Goal: Navigation & Orientation: Find specific page/section

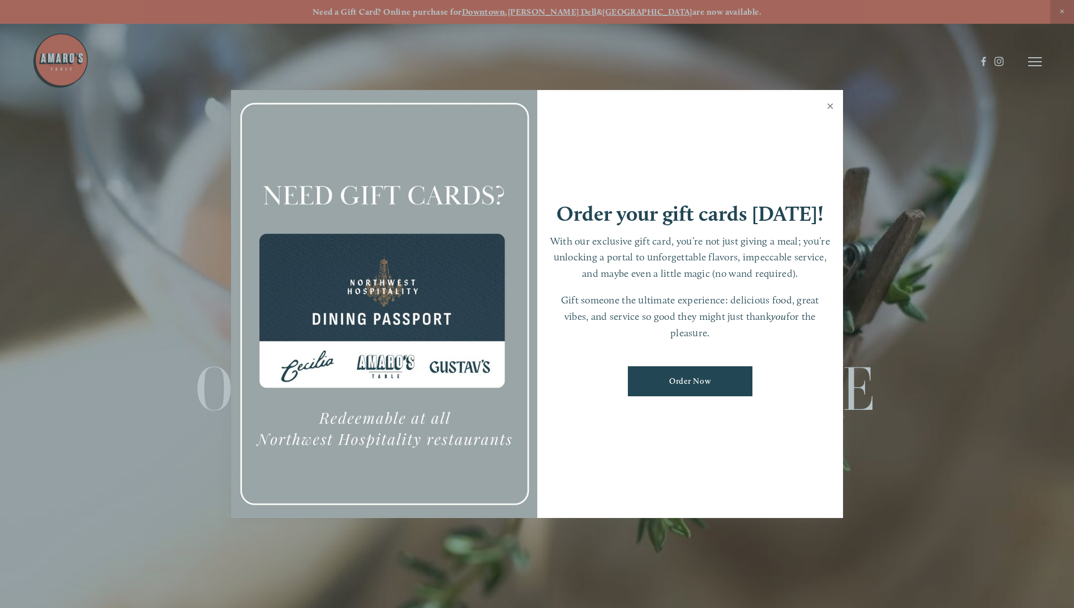
click at [825, 98] on link "Close" at bounding box center [830, 108] width 22 height 32
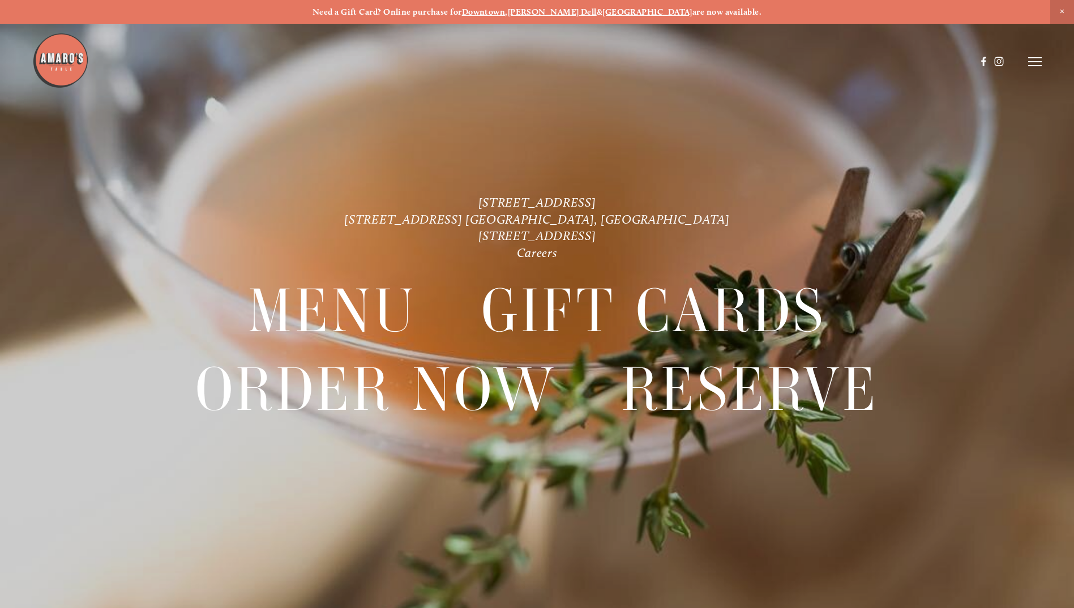
click at [1038, 59] on icon at bounding box center [1035, 62] width 14 height 10
click at [787, 59] on span "Menu" at bounding box center [798, 61] width 23 height 11
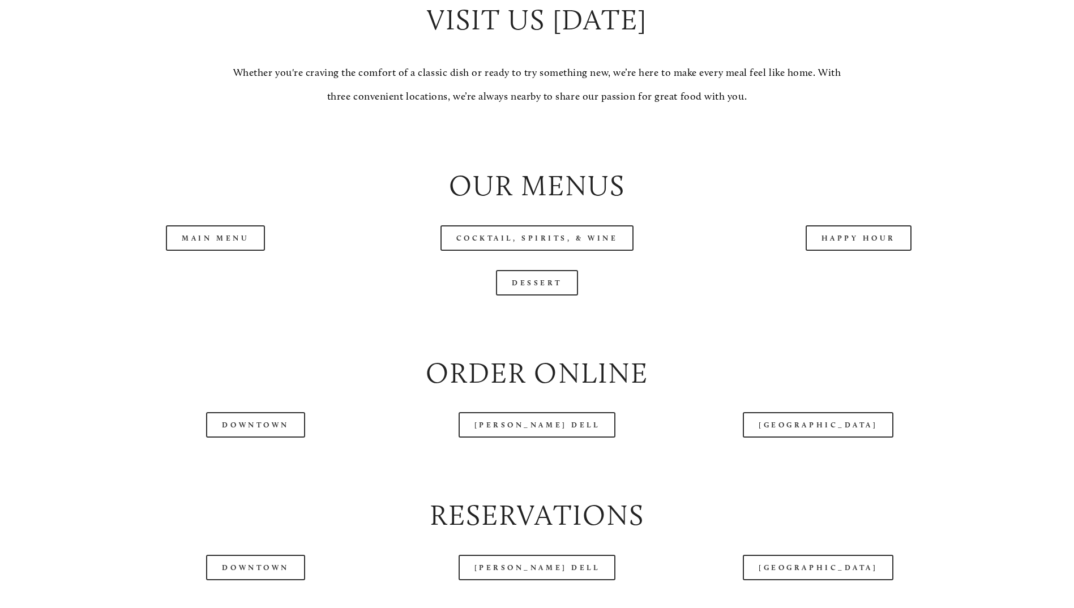
scroll to position [1189, 0]
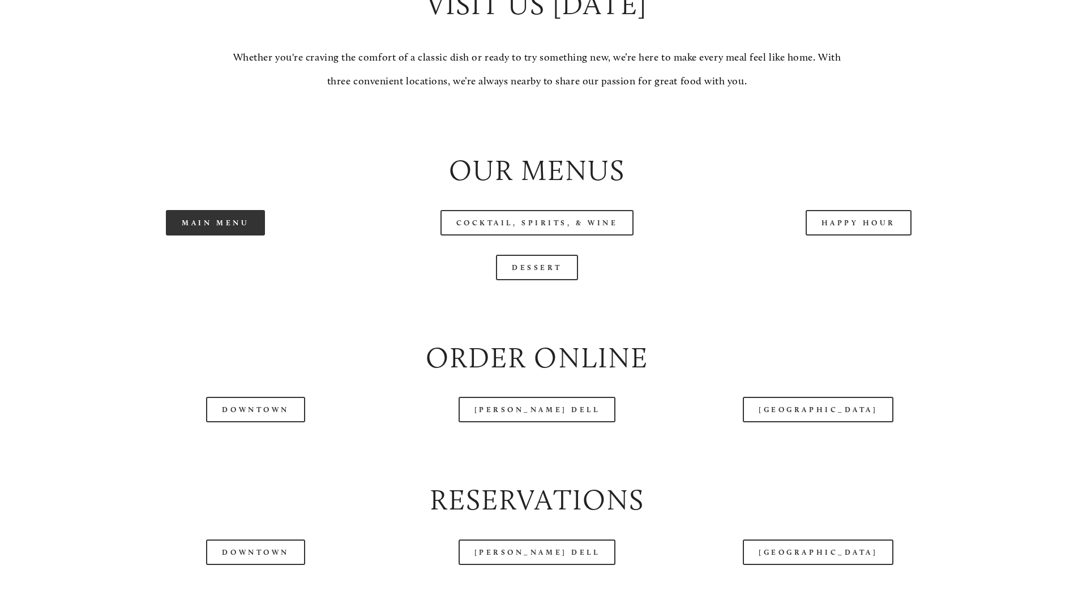
click at [233, 236] on link "Main Menu" at bounding box center [215, 222] width 99 height 25
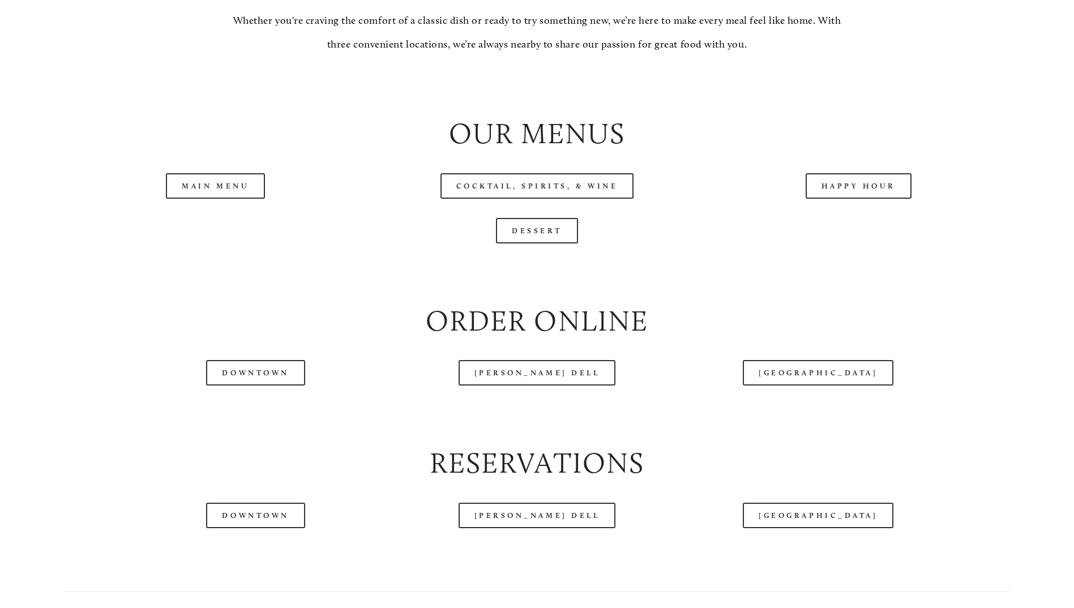
scroll to position [1245, 0]
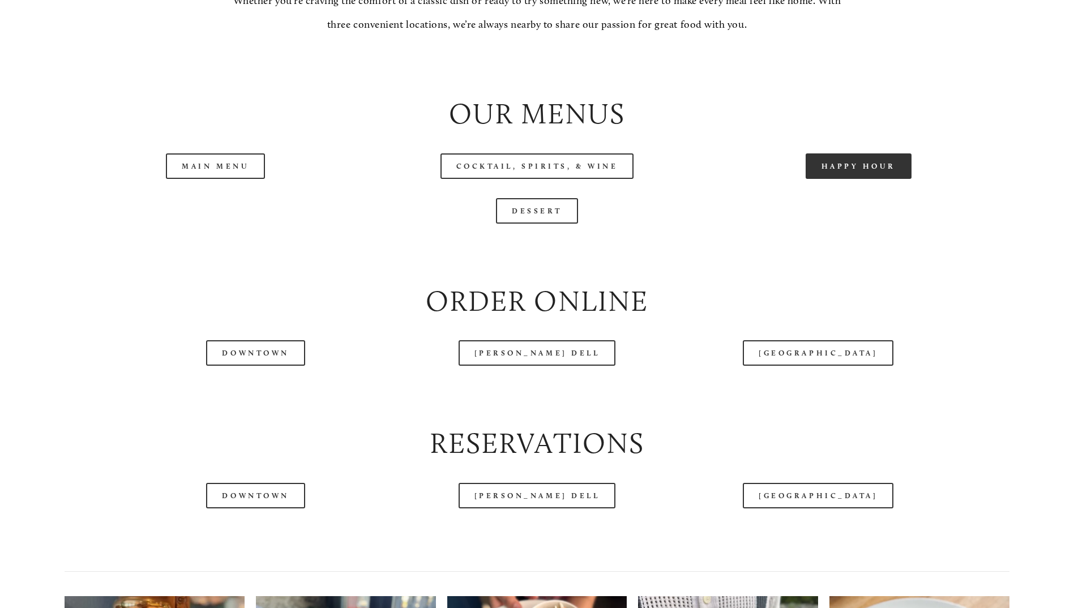
click at [870, 179] on link "Happy Hour" at bounding box center [859, 165] width 106 height 25
